Goal: Transaction & Acquisition: Subscribe to service/newsletter

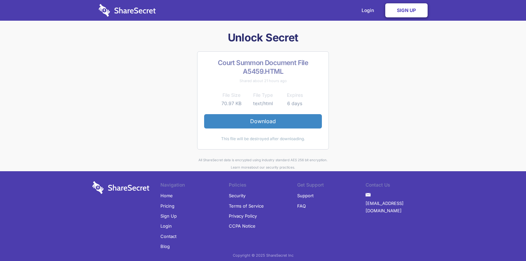
click at [399, 11] on link "Sign Up" at bounding box center [406, 10] width 42 height 14
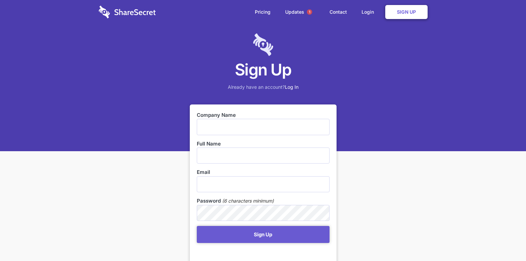
click at [152, 61] on h1 "Sign Up" at bounding box center [263, 69] width 526 height 21
